Goal: Check status: Check status

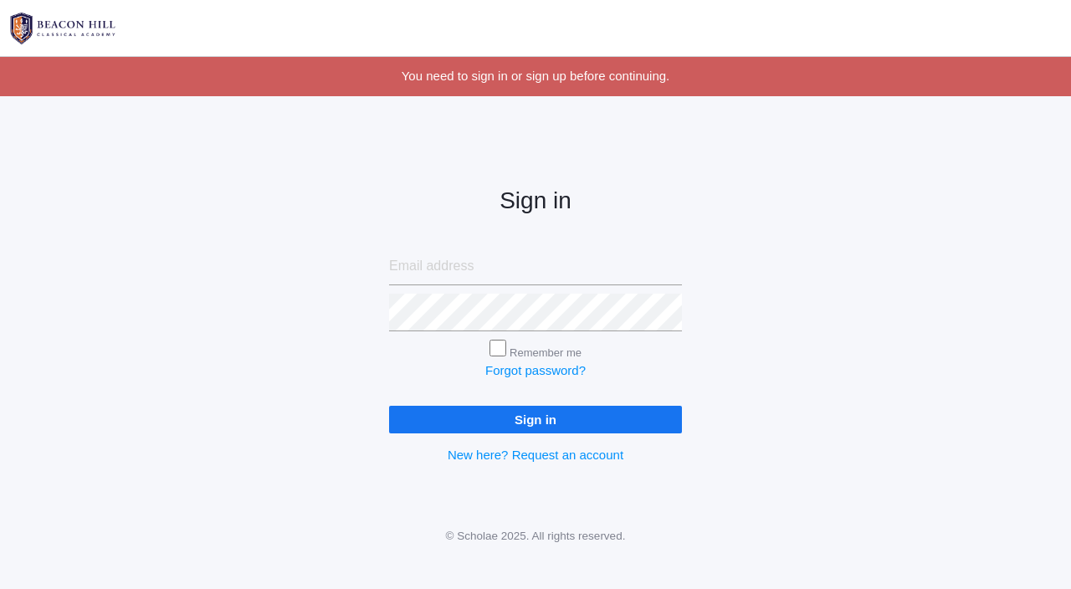
type input "jordyn@beaconhillclassical.org"
click at [435, 408] on input "Sign in" at bounding box center [535, 420] width 293 height 28
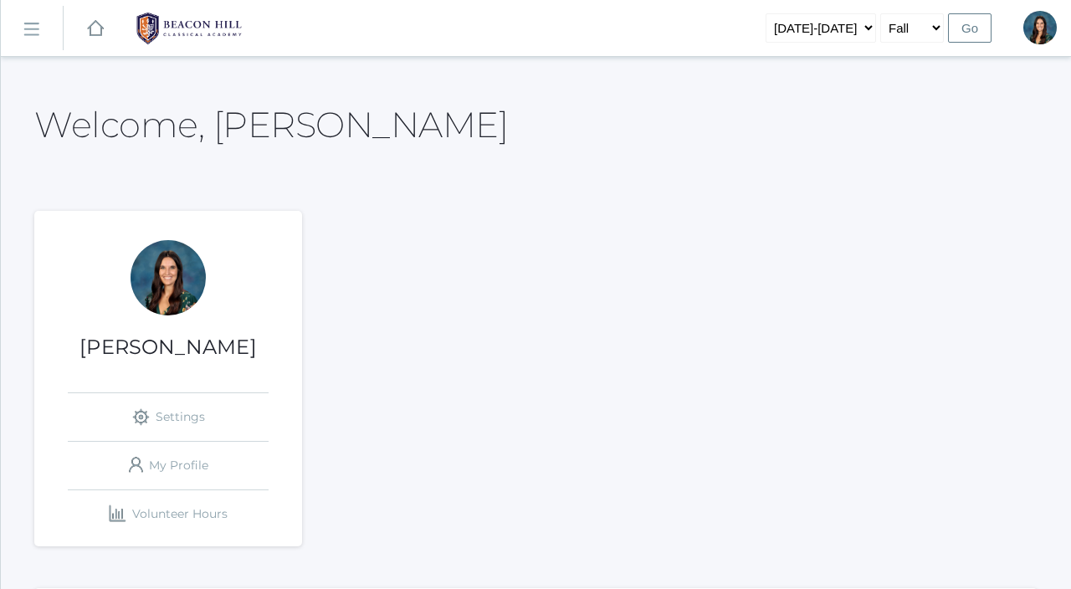
click at [24, 39] on link "icons/ui/navigation/hamburger Created with Sketch." at bounding box center [32, 28] width 62 height 45
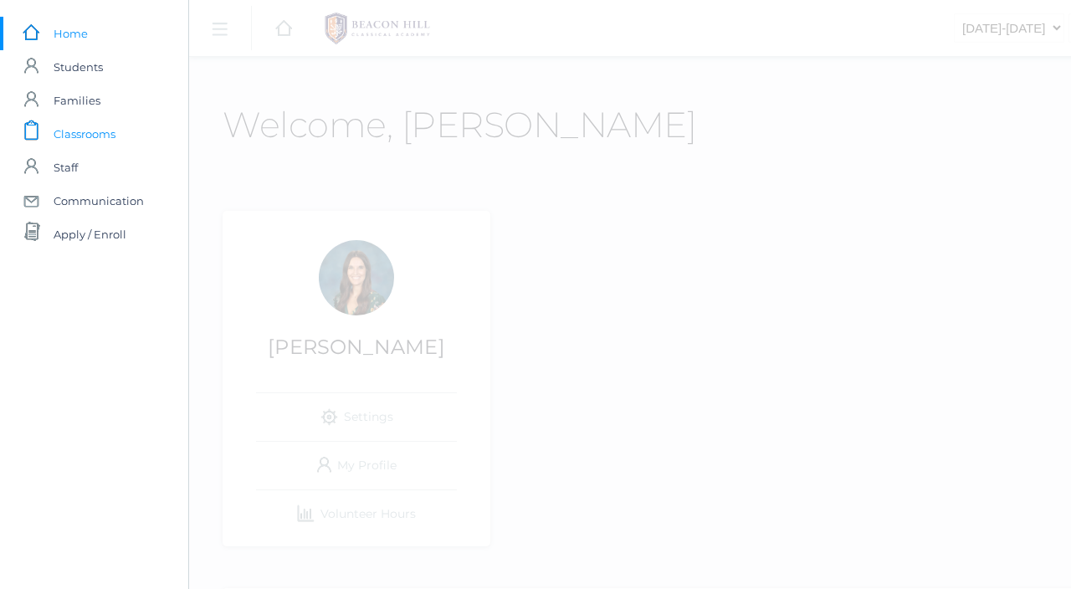
click at [44, 138] on link "icons/clipboard/plain Created with Sketch. Classrooms" at bounding box center [94, 133] width 188 height 33
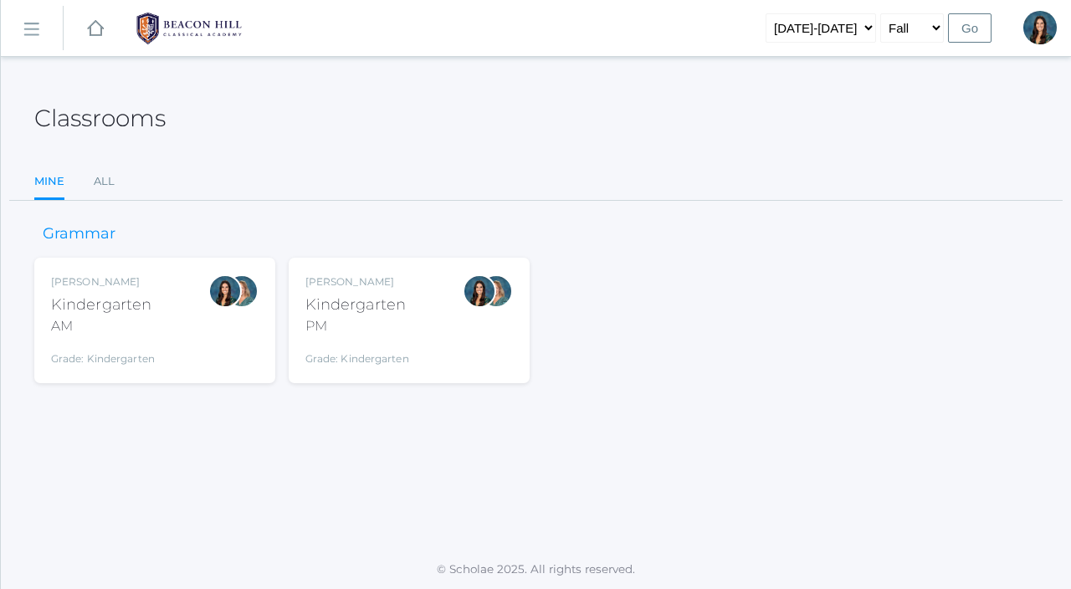
click at [104, 304] on div "Kindergarten" at bounding box center [103, 305] width 104 height 23
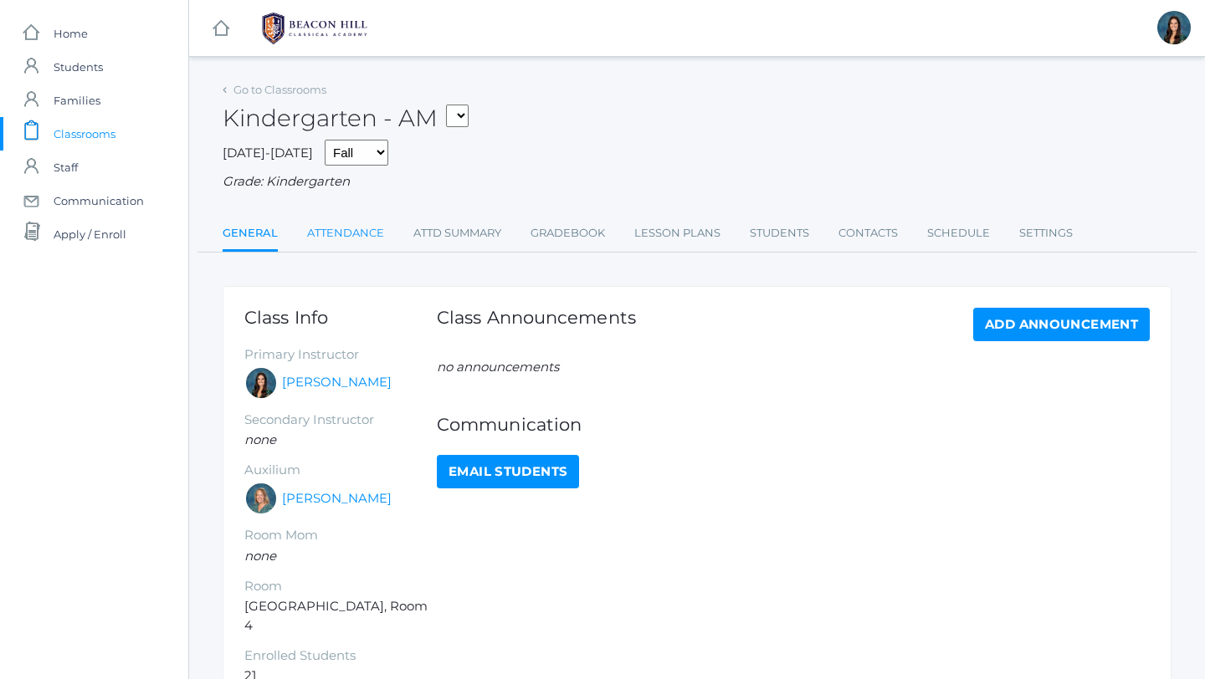
click at [348, 238] on link "Attendance" at bounding box center [345, 233] width 77 height 33
